Goal: Task Accomplishment & Management: Use online tool/utility

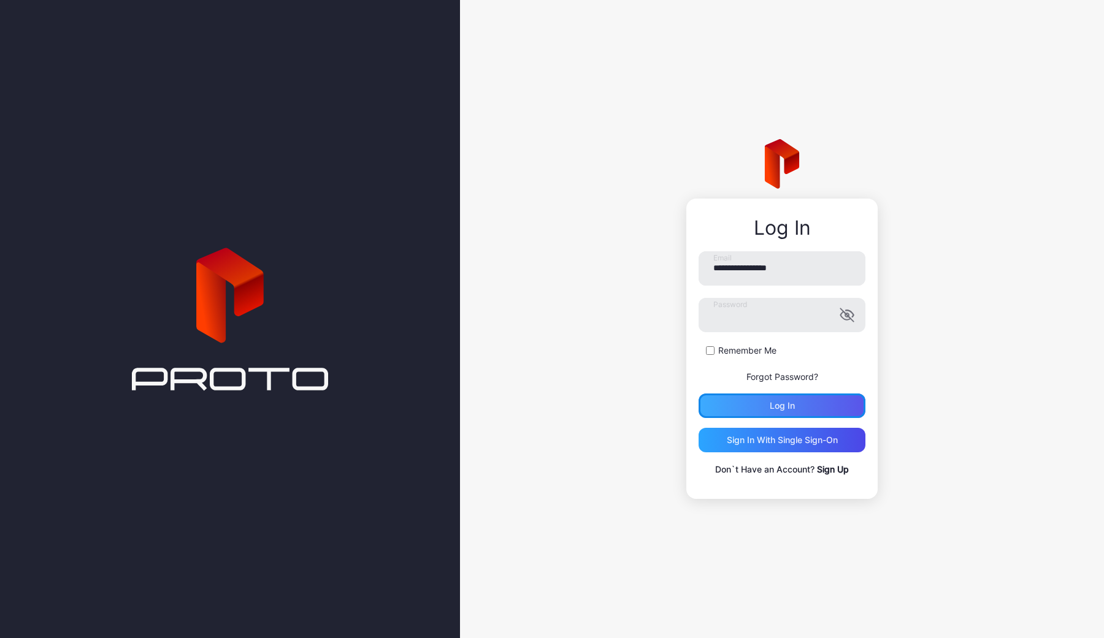
click at [783, 406] on div "Log in" at bounding box center [782, 406] width 25 height 10
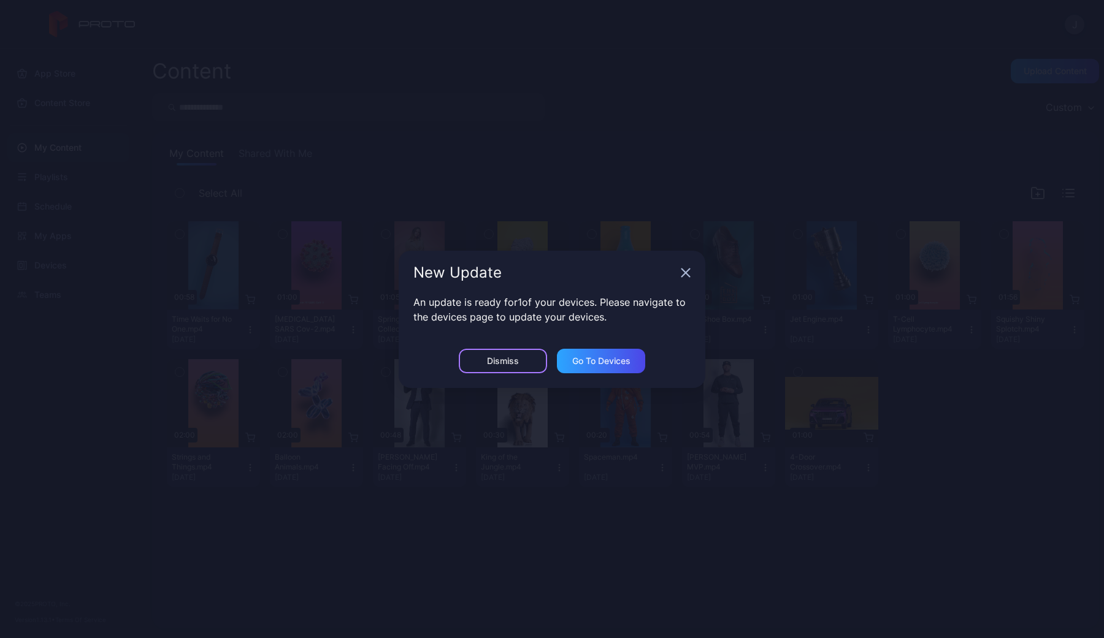
click at [518, 356] on div "Dismiss" at bounding box center [503, 361] width 32 height 10
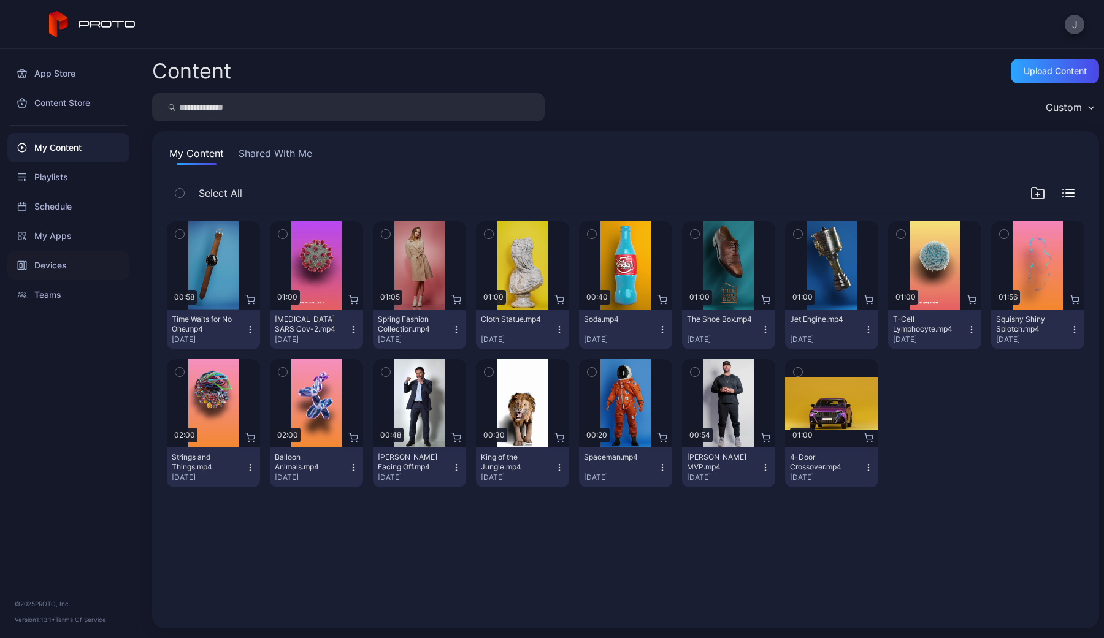
click at [45, 278] on div "Devices" at bounding box center [68, 265] width 122 height 29
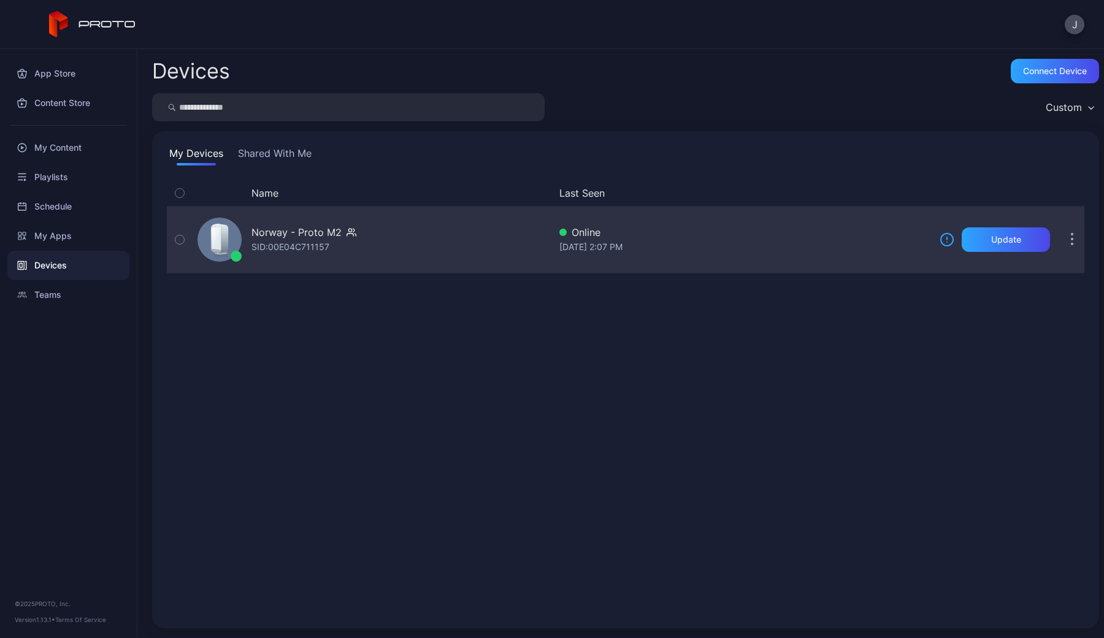
click at [357, 241] on div "Norway - Proto M2 SID: 00E04C711157" at bounding box center [371, 239] width 357 height 61
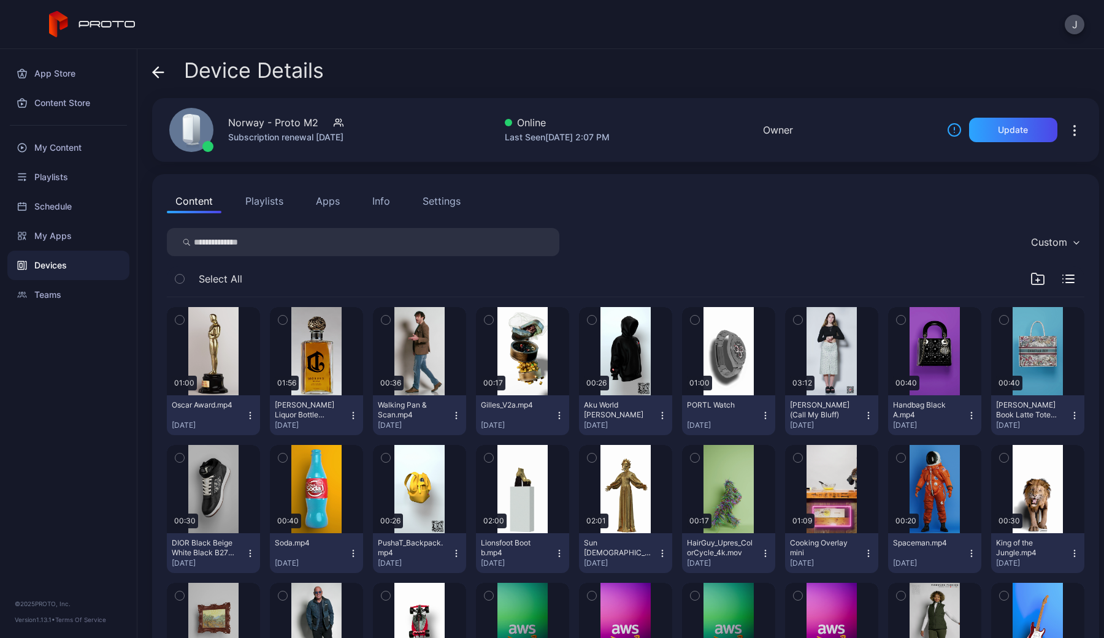
click at [435, 207] on div "Settings" at bounding box center [442, 201] width 38 height 15
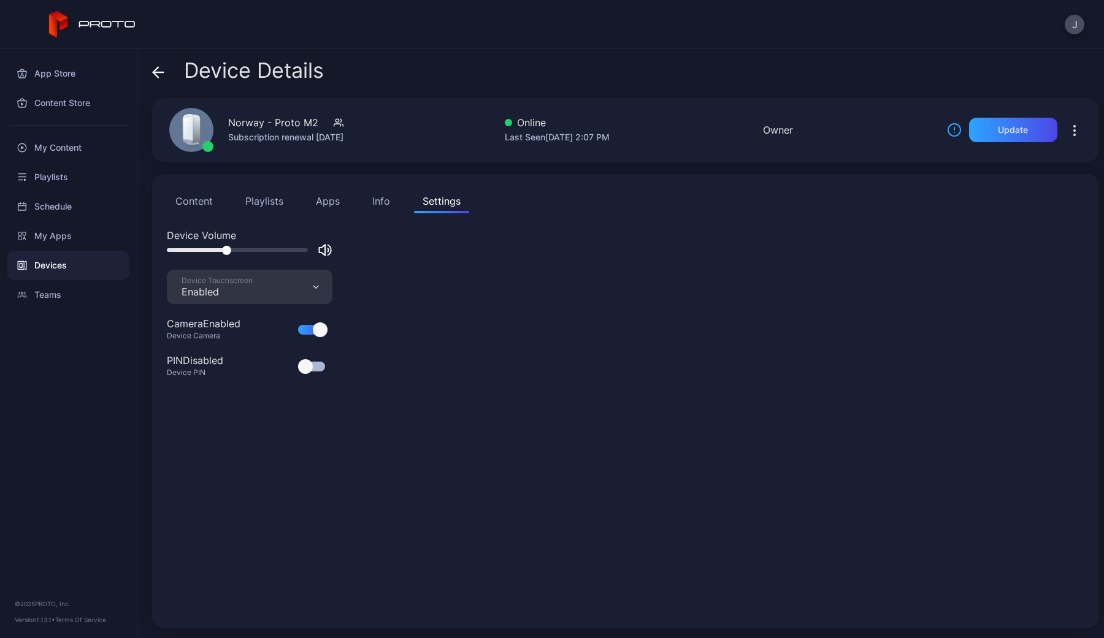
click at [377, 210] on button "Info" at bounding box center [381, 201] width 35 height 25
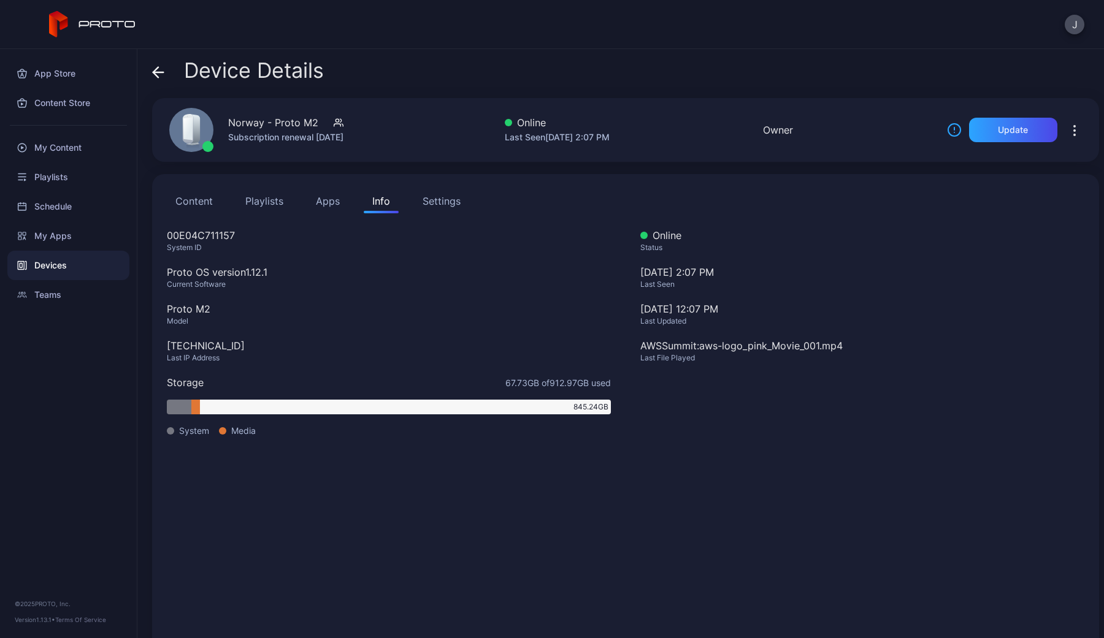
click at [333, 210] on button "Apps" at bounding box center [327, 201] width 41 height 25
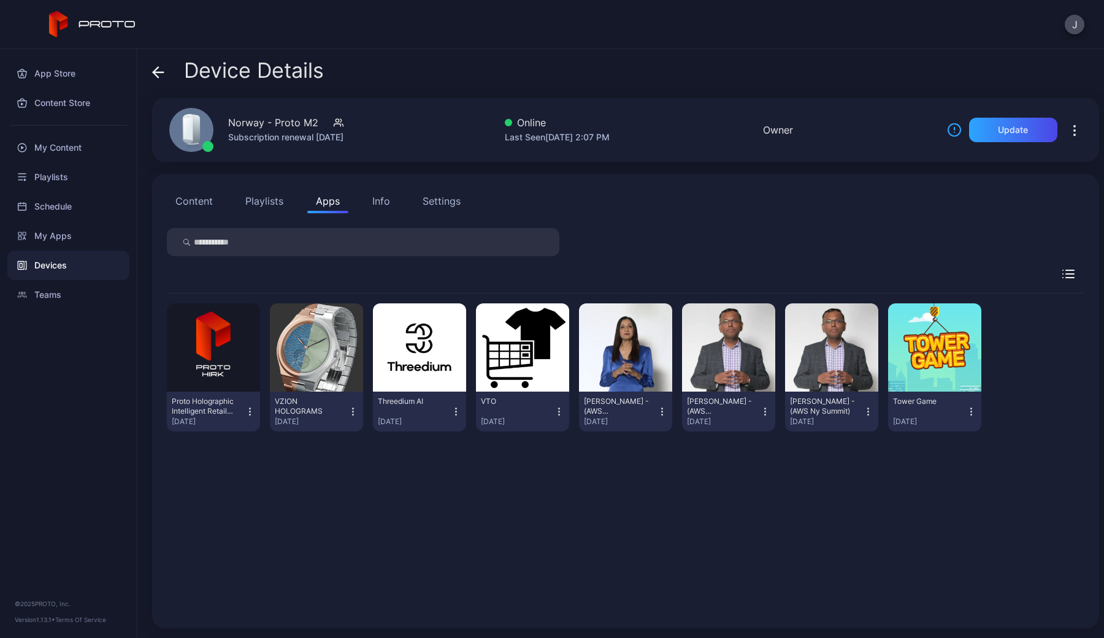
click at [283, 196] on button "Playlists" at bounding box center [264, 201] width 55 height 25
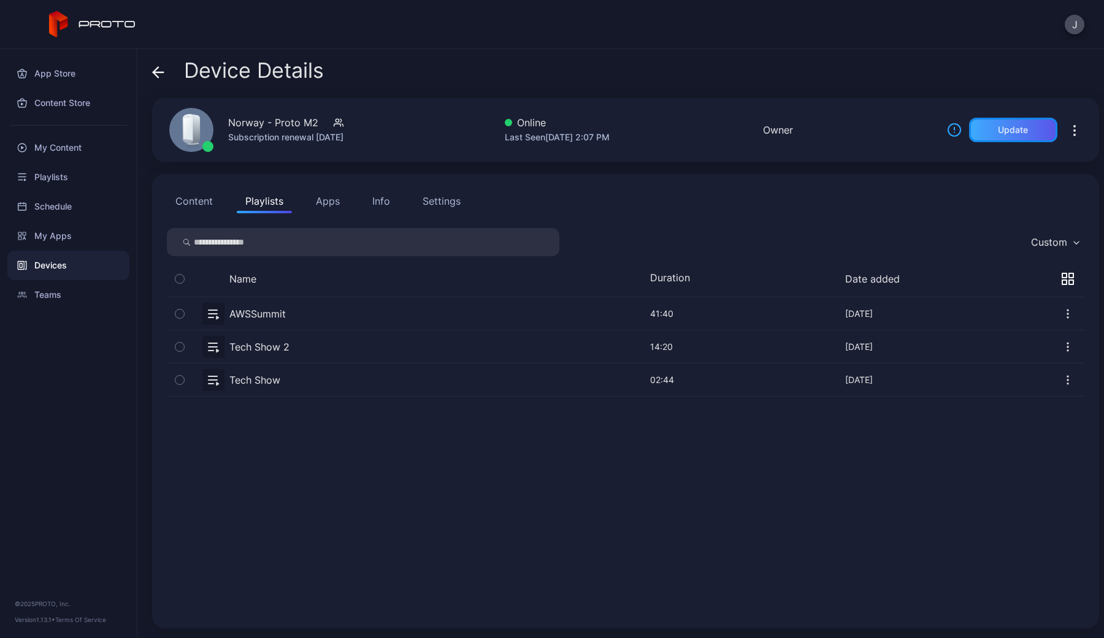
click at [1022, 133] on div "Update" at bounding box center [1013, 130] width 30 height 10
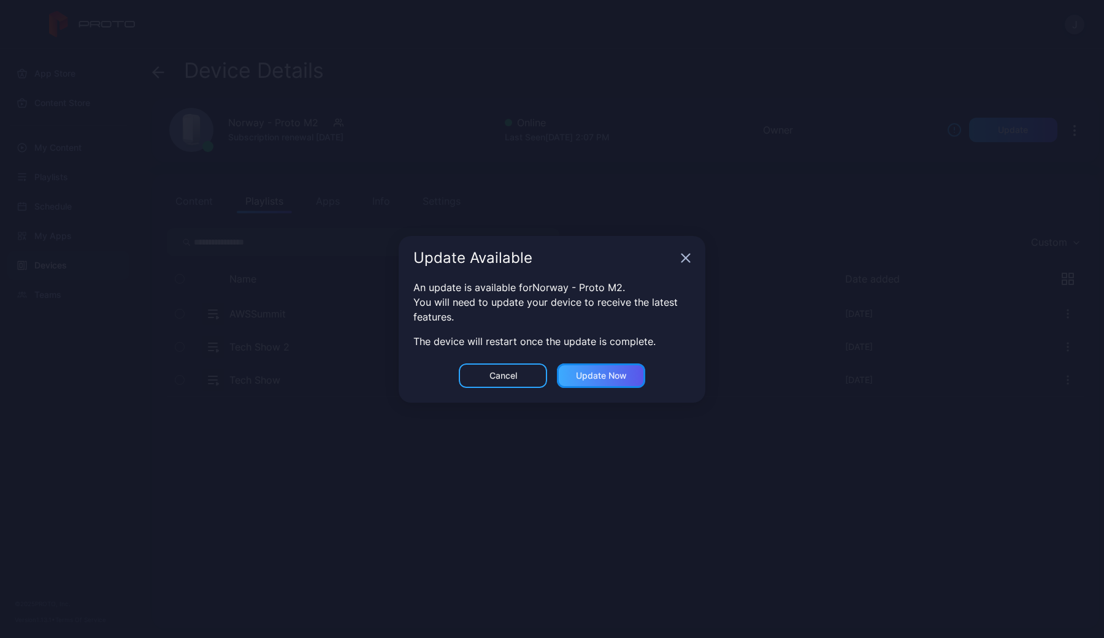
click at [606, 380] on div "Update now" at bounding box center [601, 376] width 51 height 10
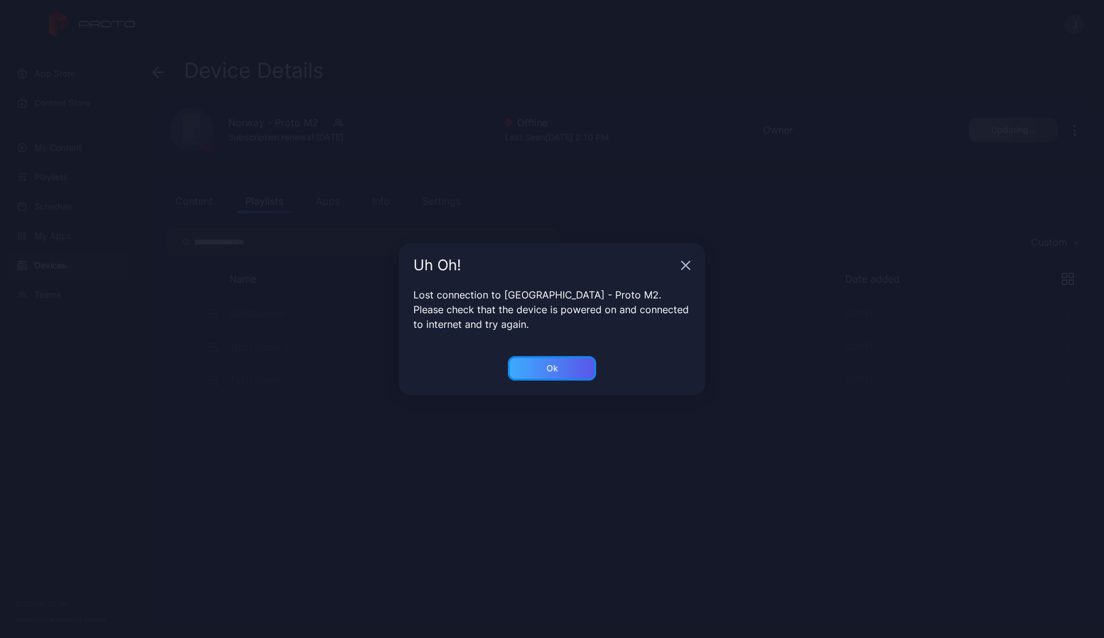
click at [558, 374] on div "Ok" at bounding box center [552, 368] width 88 height 25
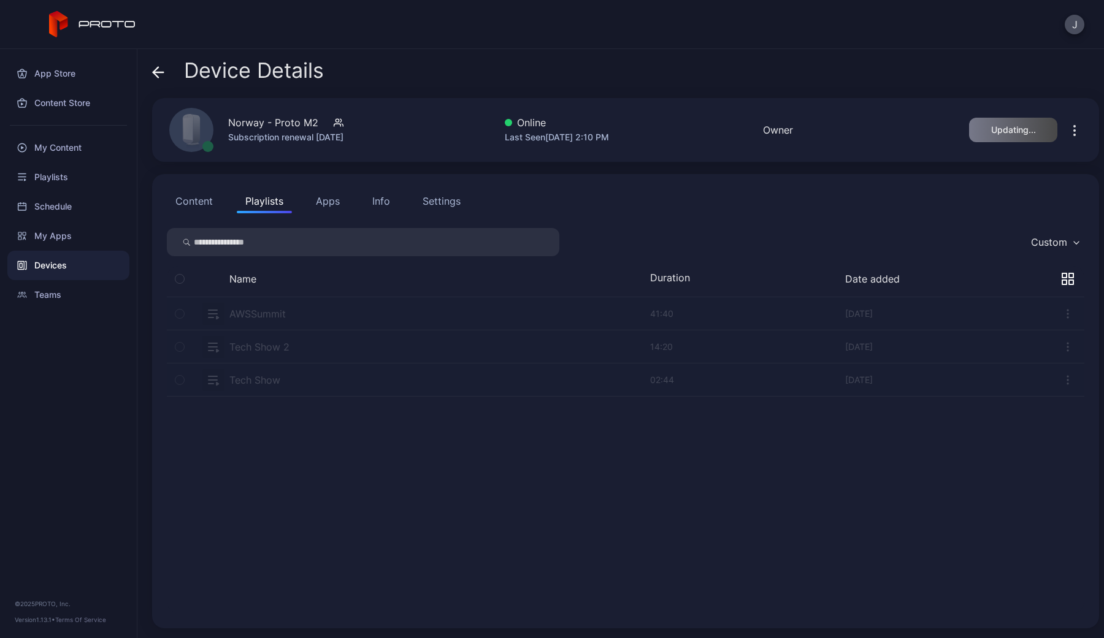
click at [434, 199] on div "Settings" at bounding box center [442, 201] width 38 height 15
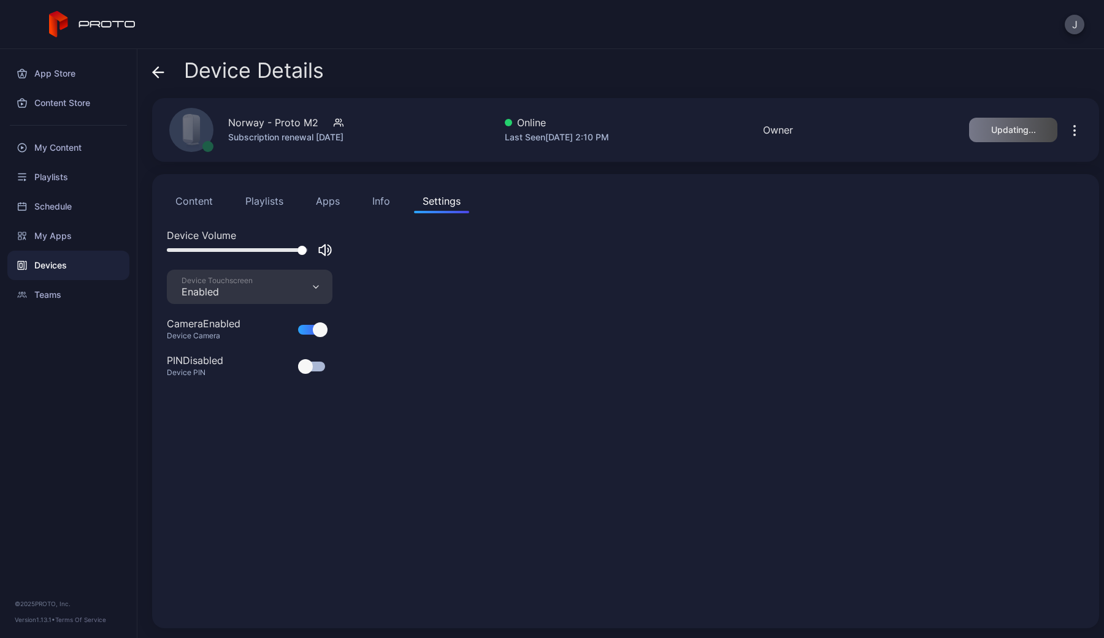
click at [392, 199] on button "Info" at bounding box center [381, 201] width 35 height 25
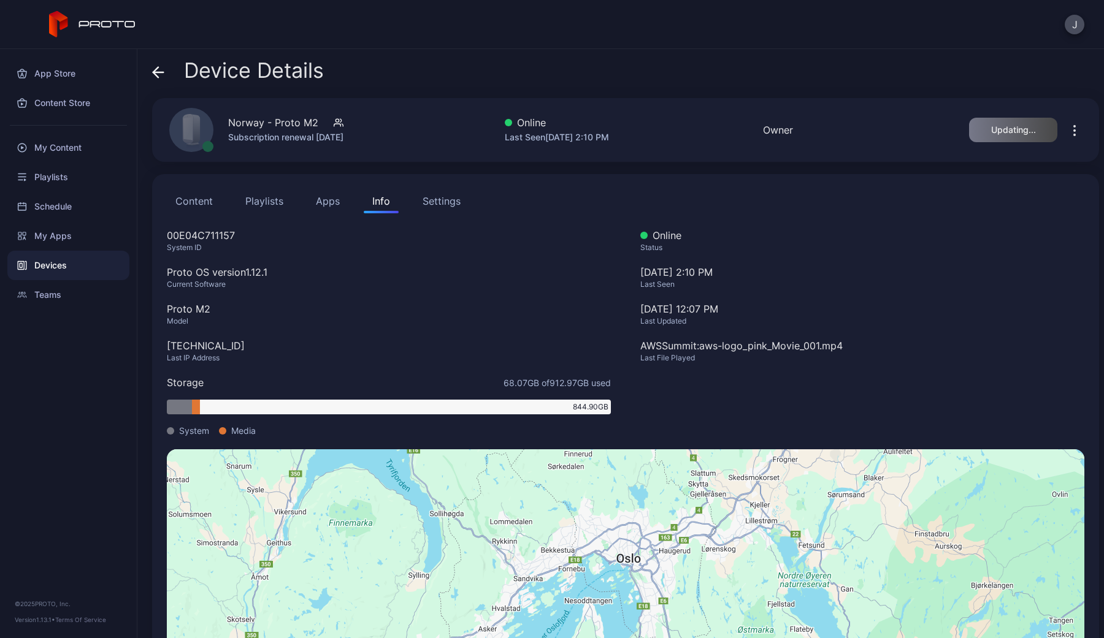
click at [336, 201] on button "Apps" at bounding box center [327, 201] width 41 height 25
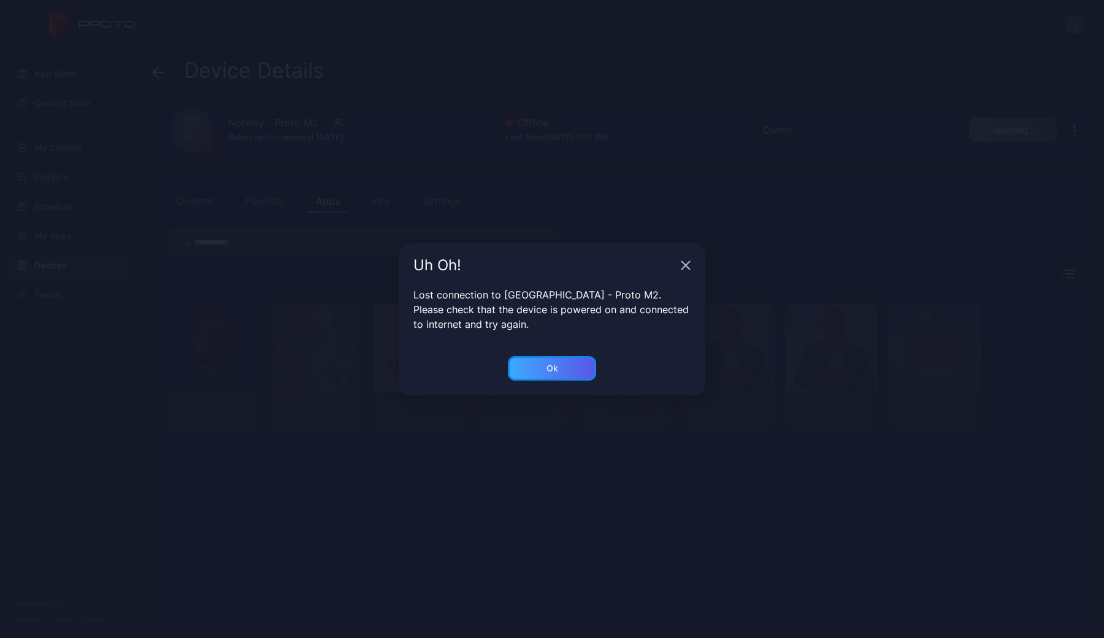
click at [569, 364] on div "Ok" at bounding box center [552, 368] width 88 height 25
